Goal: Task Accomplishment & Management: Manage account settings

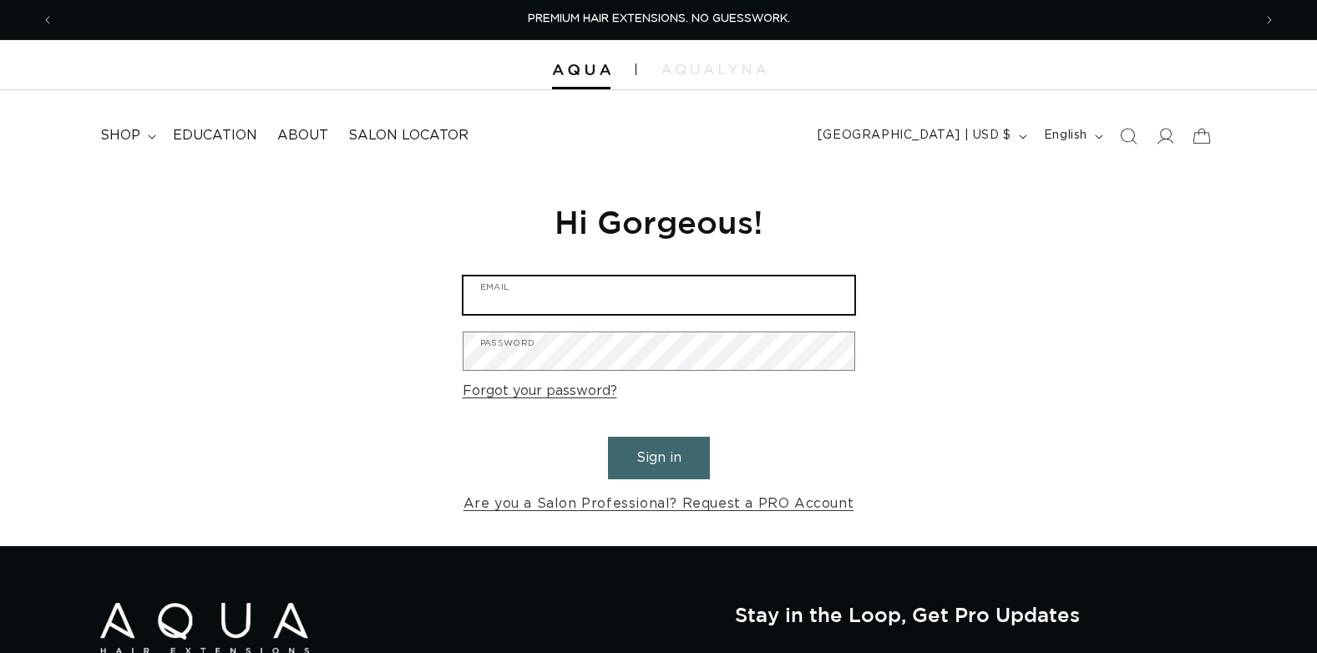
click at [557, 303] on input "Email" at bounding box center [658, 295] width 391 height 38
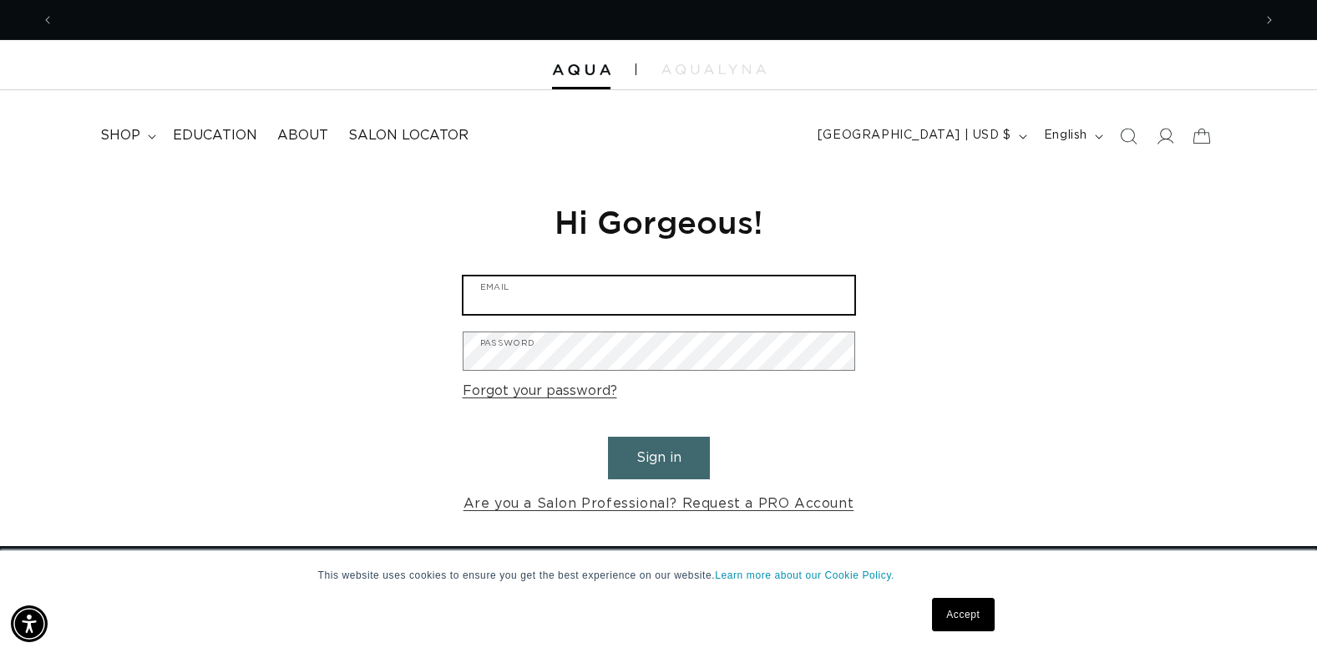
scroll to position [0, 1198]
type input "kristindollens@gmail.com"
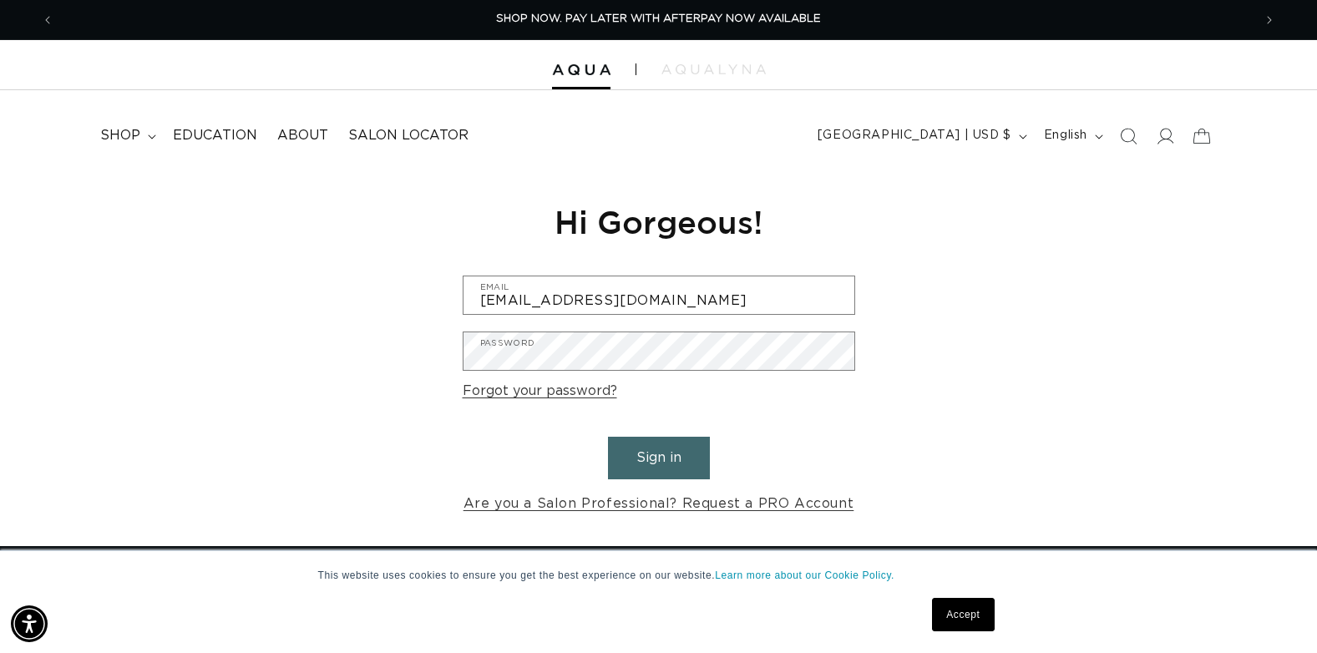
click at [684, 438] on button "Sign in" at bounding box center [659, 458] width 102 height 43
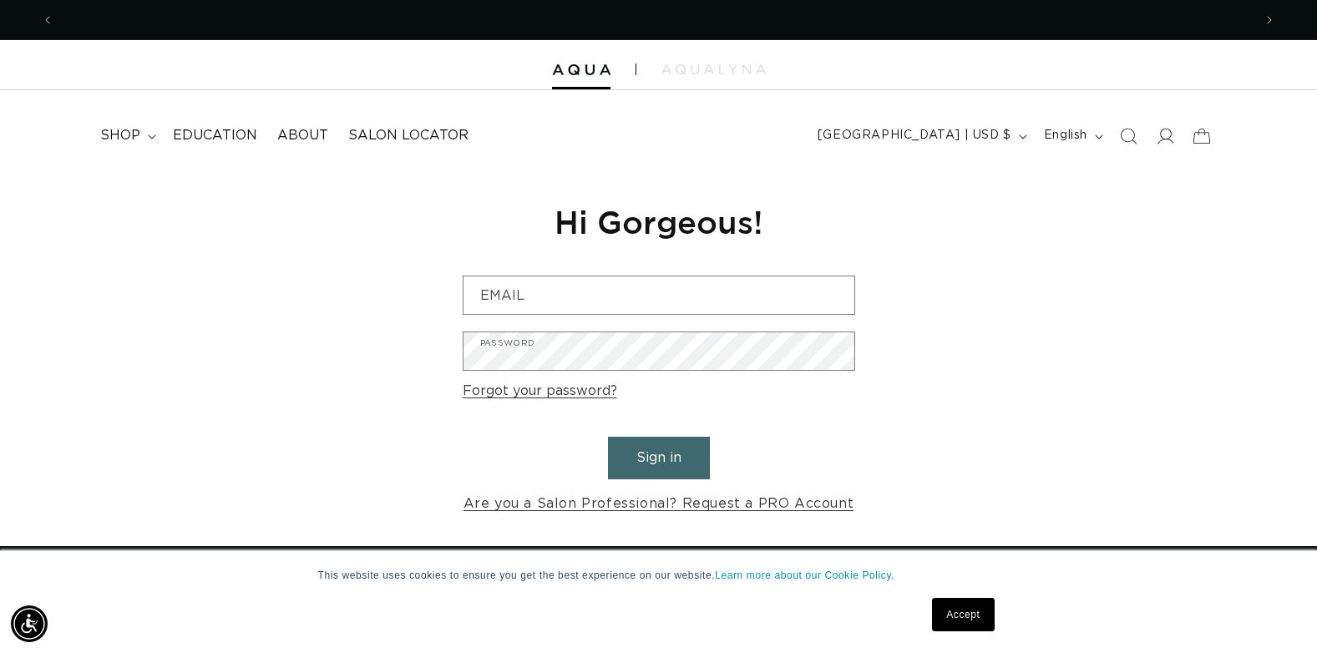
scroll to position [0, 1198]
click at [670, 316] on form "Email Password Forgot your password? Sign in Are you a Salon Professional? Requ…" at bounding box center [659, 396] width 392 height 241
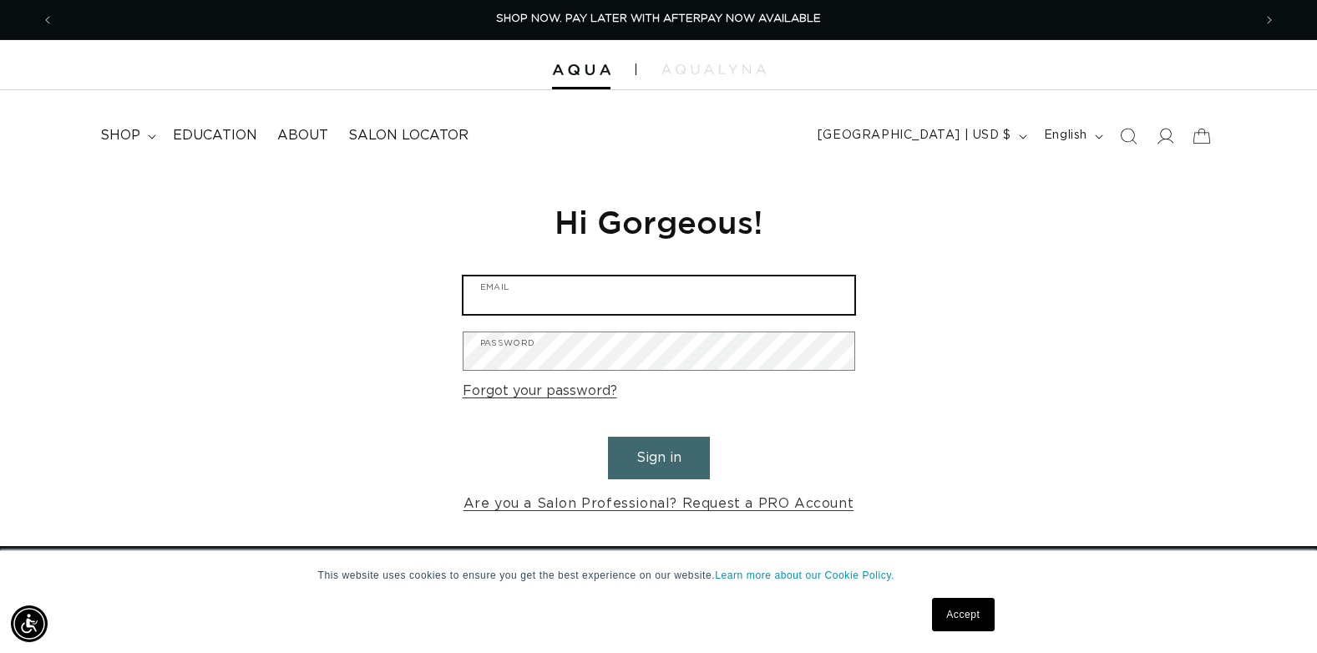
click at [673, 301] on input "Email" at bounding box center [658, 295] width 391 height 38
type input "stlstylistgrace@gmail.com"
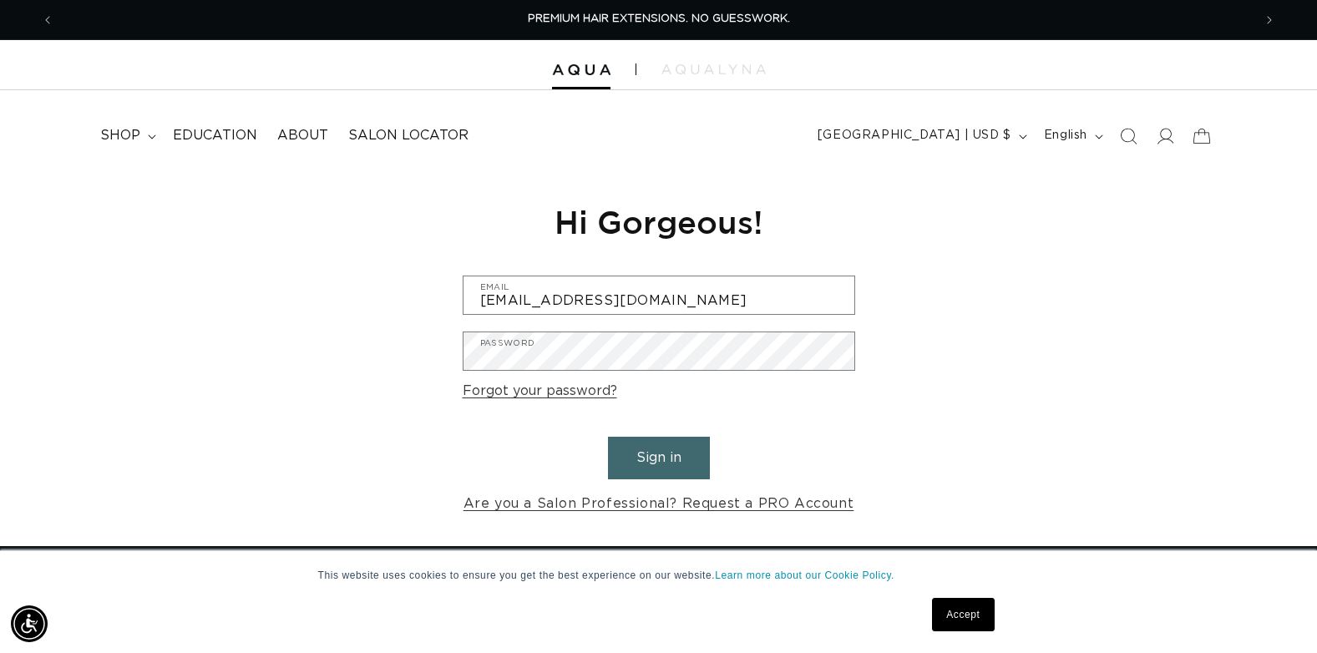
click at [861, 433] on div "Reset your password We will send you an email to reset your password Email Subm…" at bounding box center [659, 358] width 418 height 375
click at [701, 456] on button "Sign in" at bounding box center [659, 458] width 102 height 43
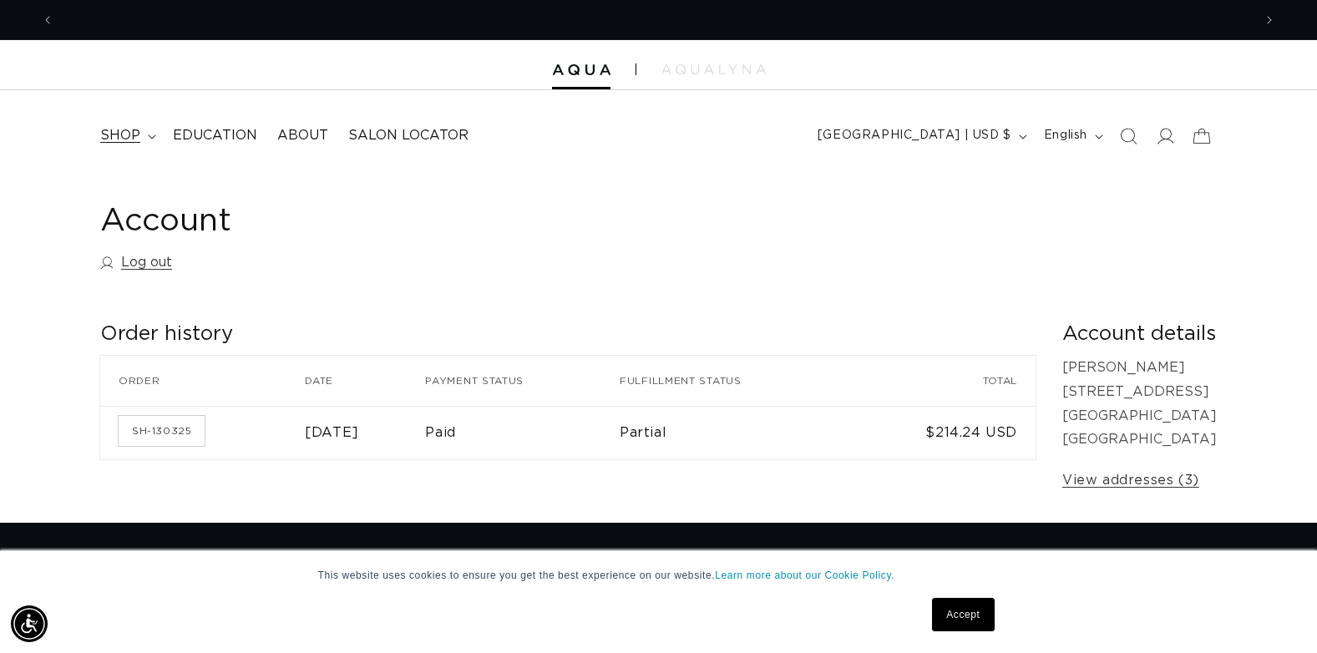
scroll to position [0, 2397]
click at [149, 142] on summary "shop" at bounding box center [126, 136] width 73 height 38
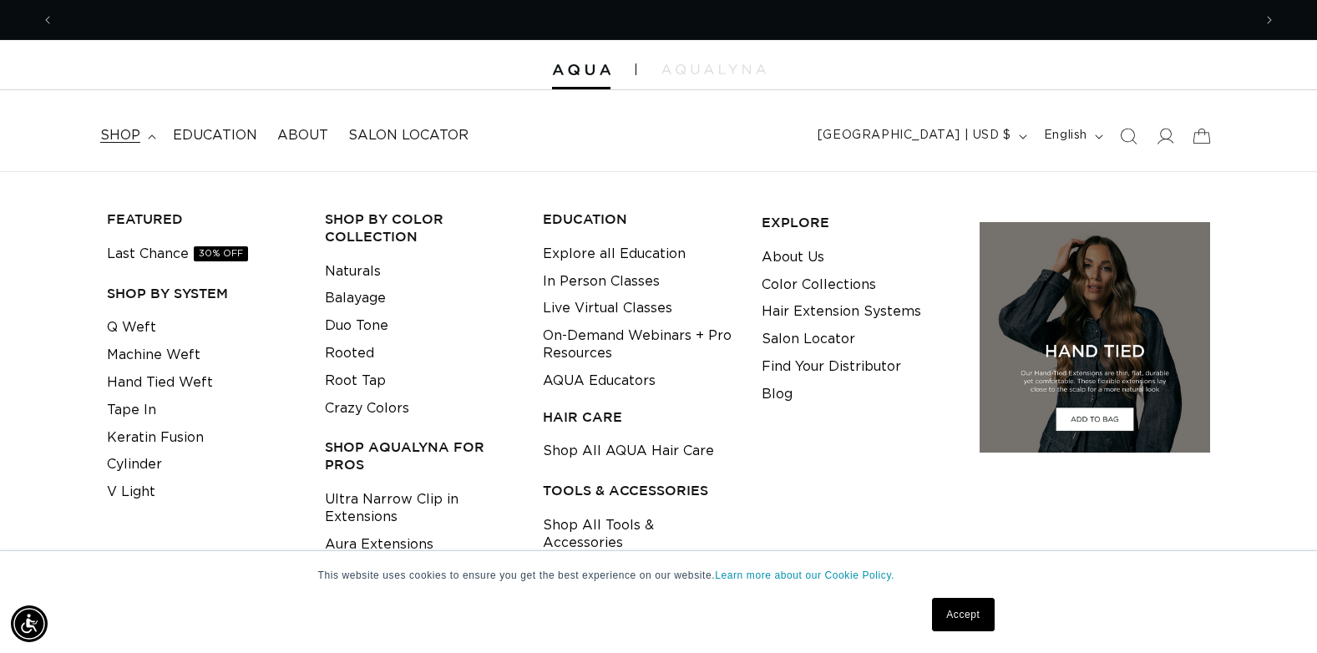
scroll to position [0, 0]
click at [715, 63] on div at bounding box center [658, 65] width 1317 height 50
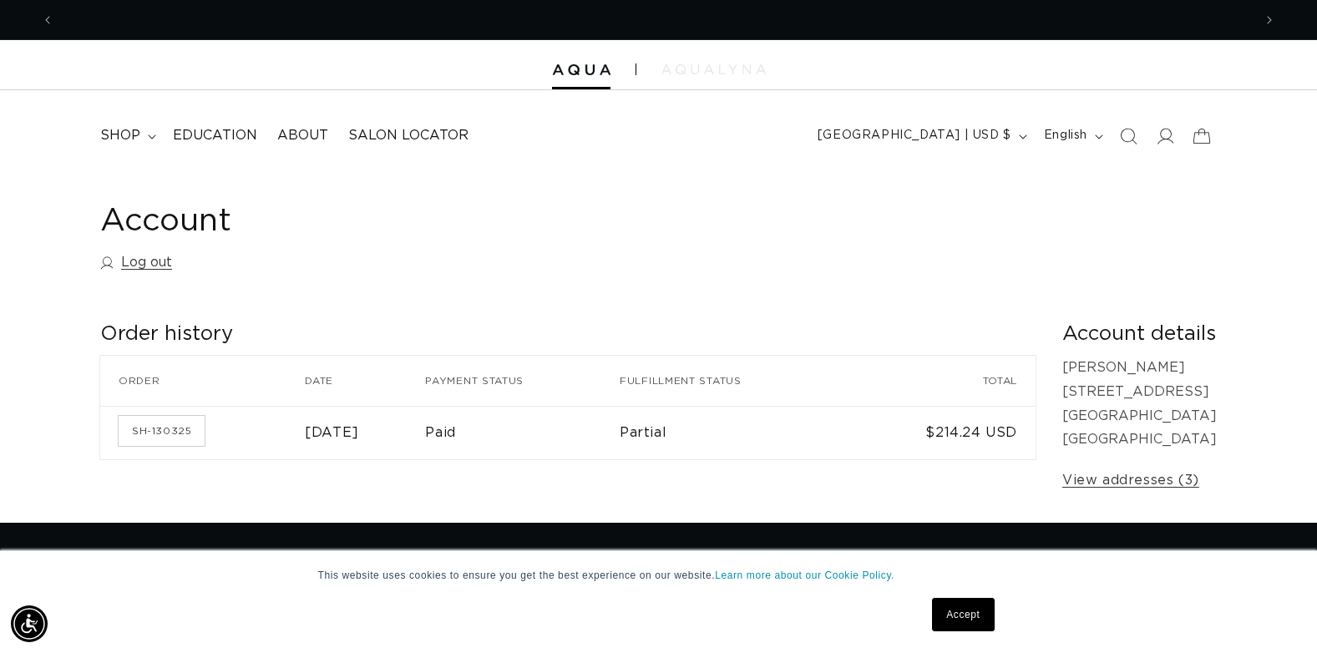
scroll to position [0, 1198]
click at [705, 70] on img at bounding box center [713, 69] width 104 height 10
